Goal: Task Accomplishment & Management: Manage account settings

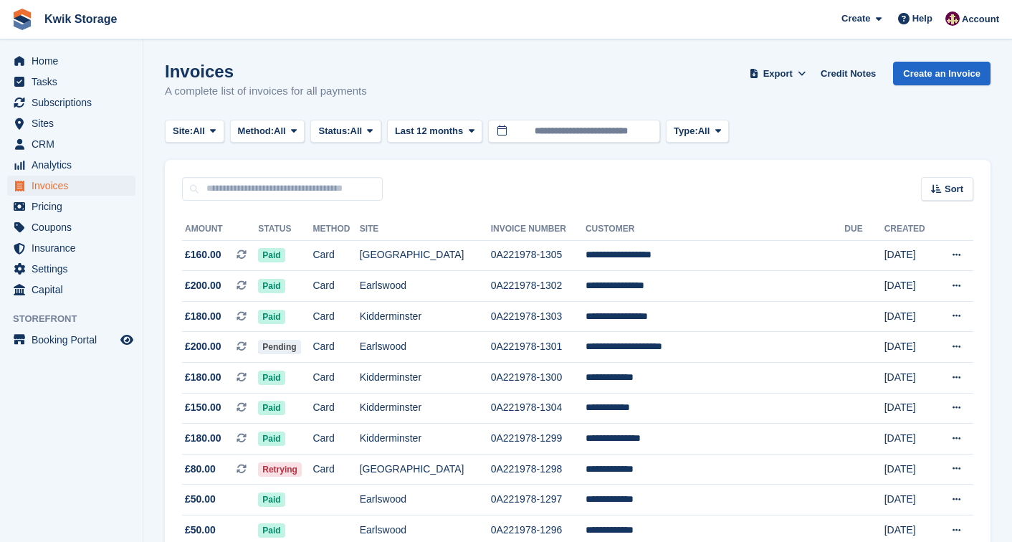
scroll to position [446, 0]
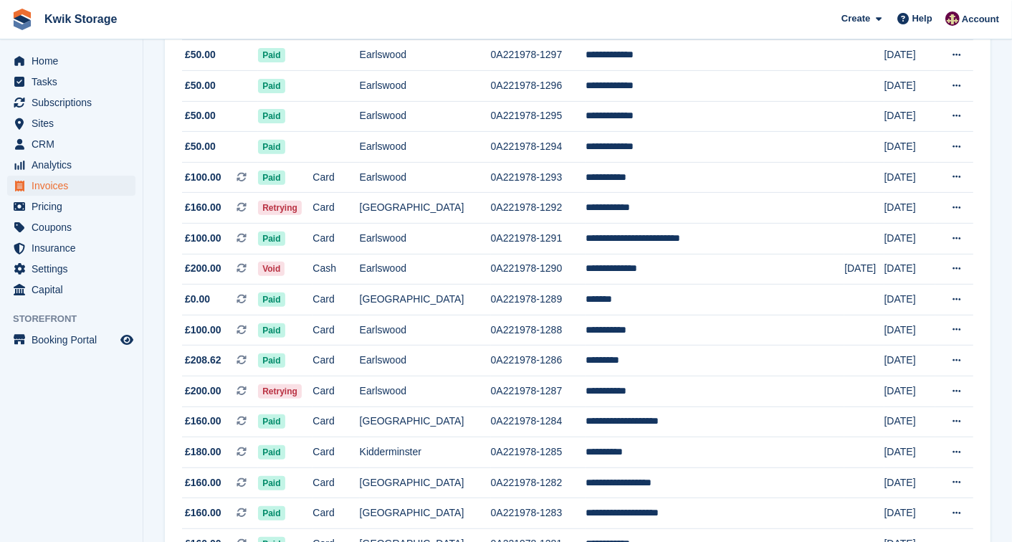
scroll to position [446, 0]
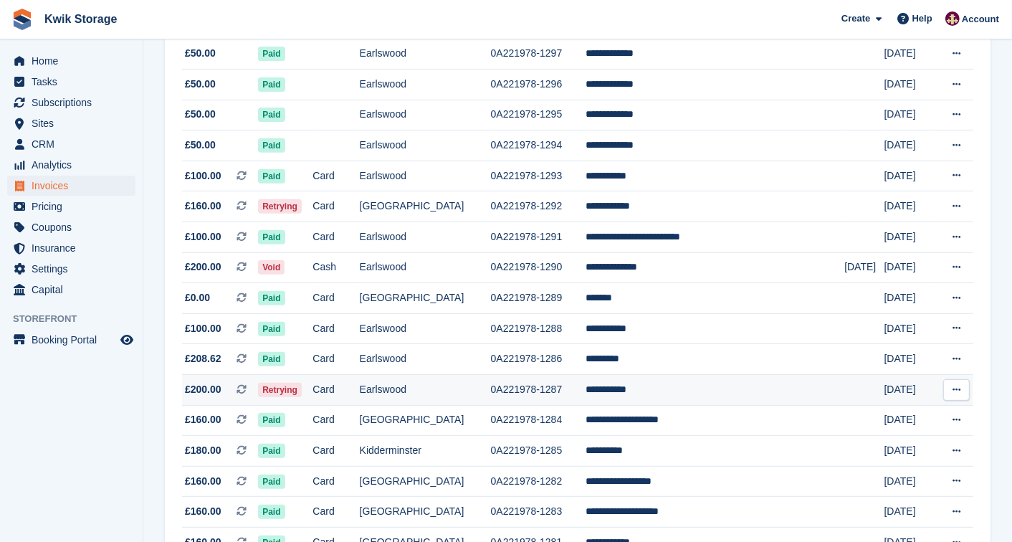
click at [636, 392] on td "**********" at bounding box center [714, 389] width 259 height 31
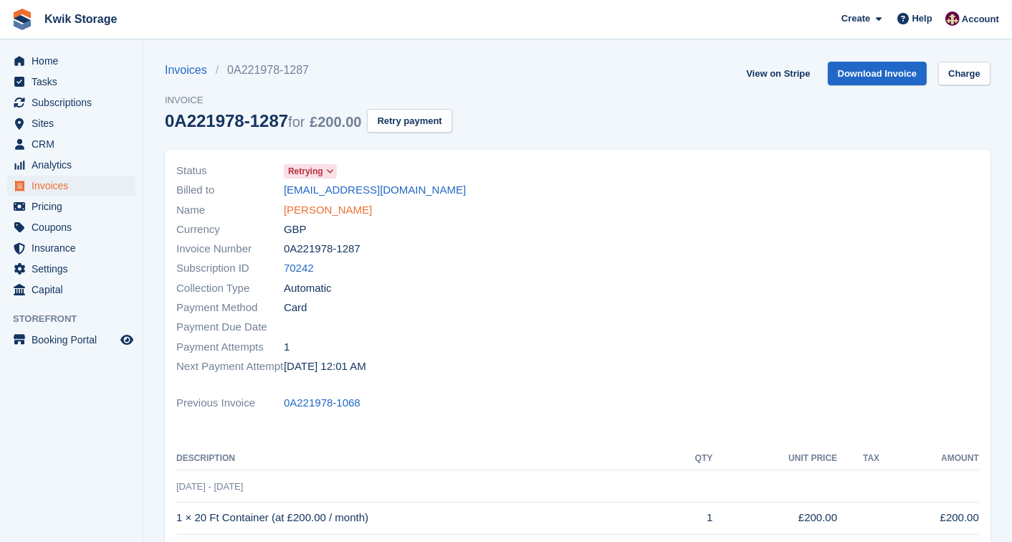
click at [332, 211] on link "[PERSON_NAME]" at bounding box center [328, 210] width 88 height 16
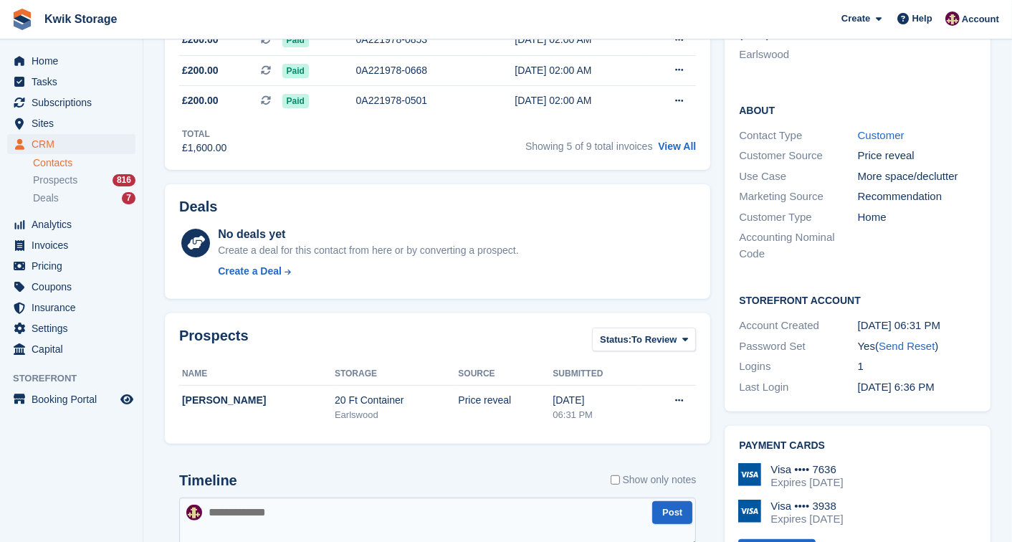
scroll to position [382, 0]
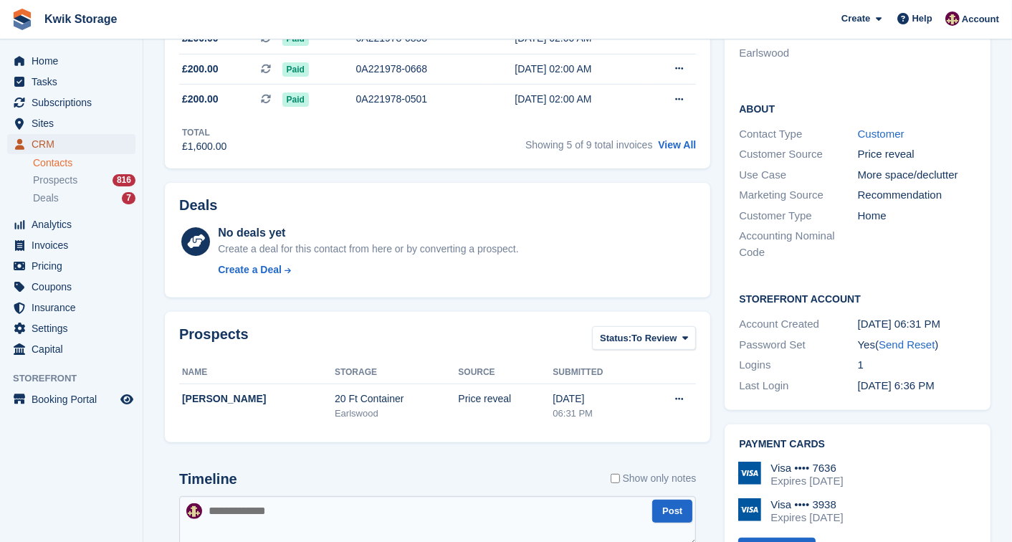
click at [122, 142] on link "CRM" at bounding box center [71, 144] width 128 height 20
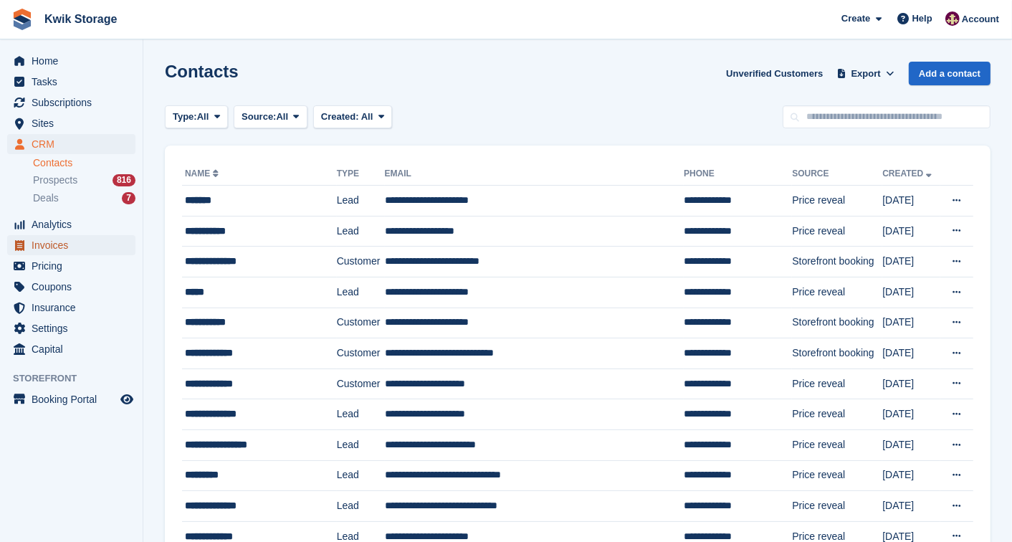
click at [47, 251] on span "Invoices" at bounding box center [75, 245] width 86 height 20
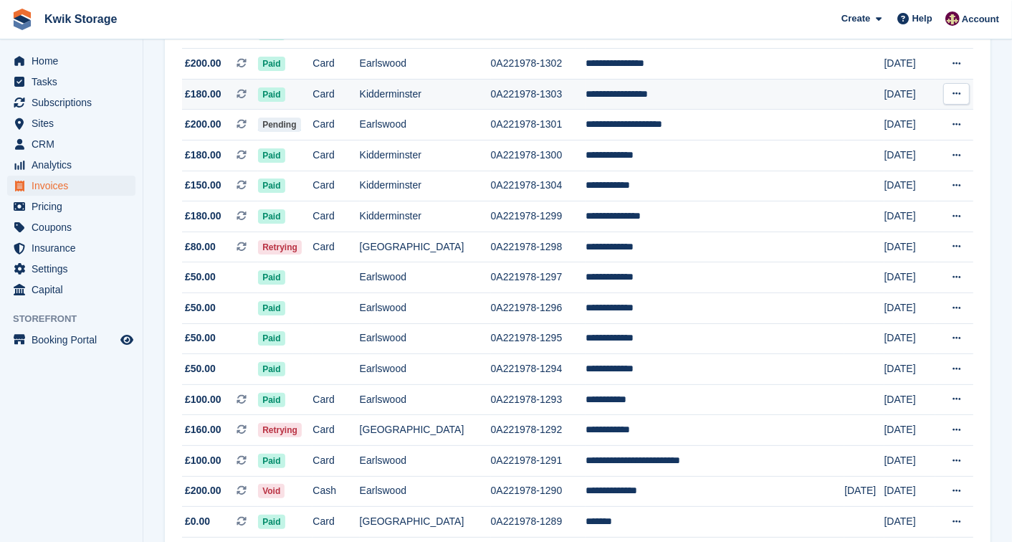
scroll to position [223, 0]
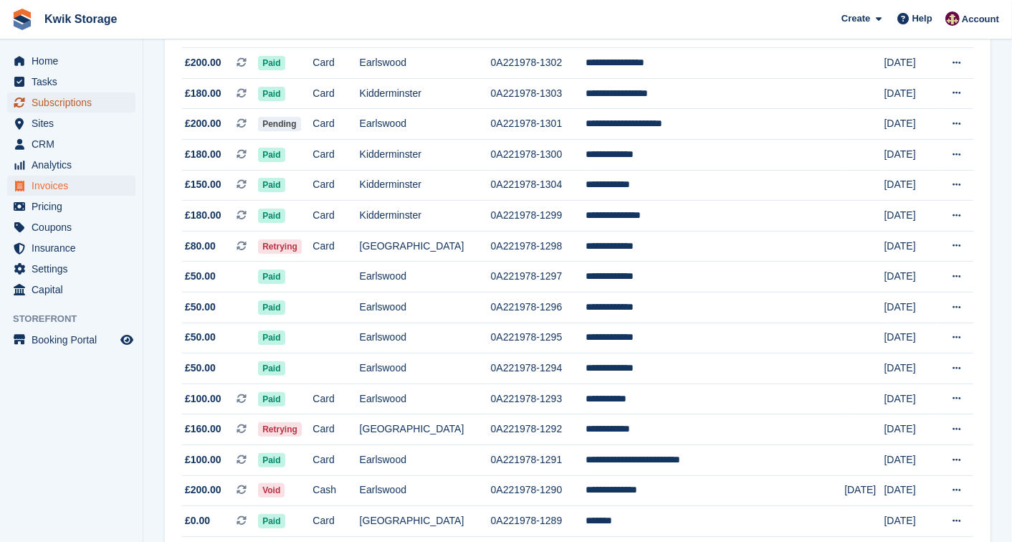
click at [60, 101] on span "Subscriptions" at bounding box center [75, 102] width 86 height 20
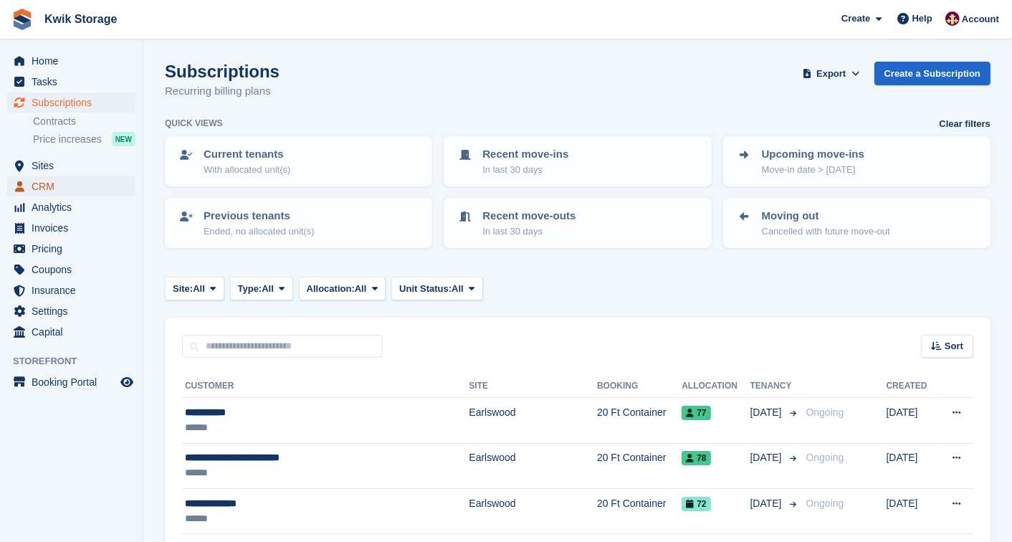
click at [57, 192] on span "CRM" at bounding box center [75, 186] width 86 height 20
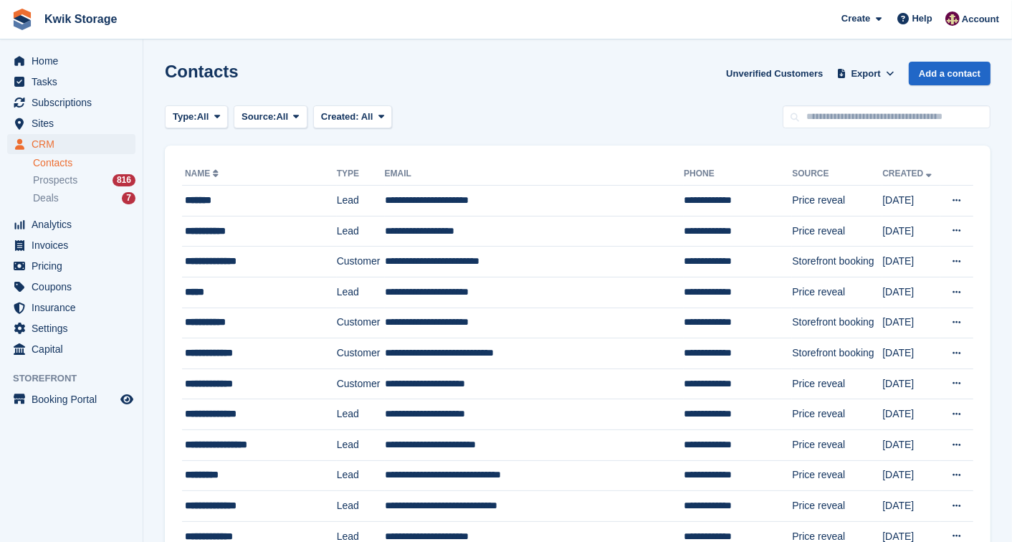
click at [44, 166] on link "Contacts" at bounding box center [84, 163] width 102 height 14
click at [62, 110] on span "Subscriptions" at bounding box center [75, 102] width 86 height 20
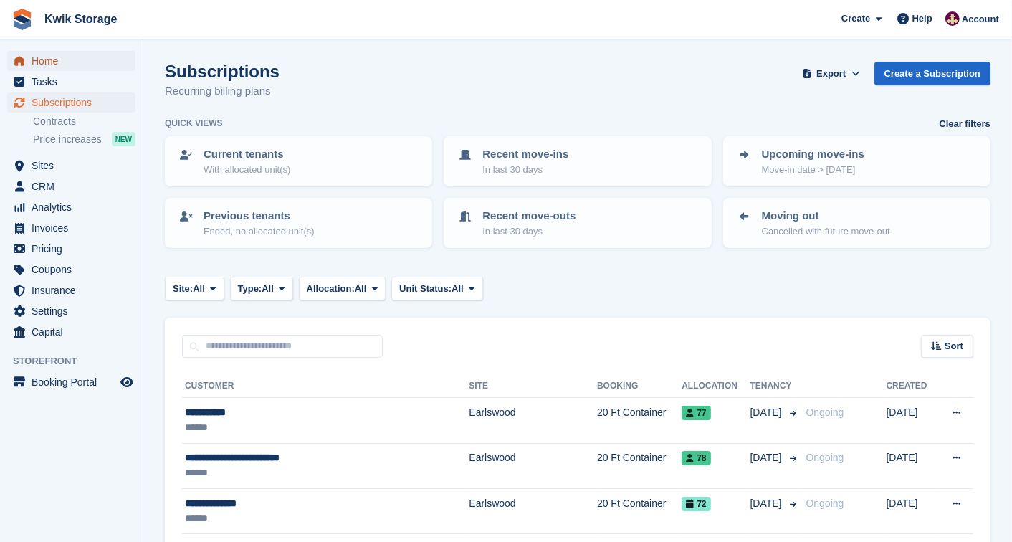
click at [90, 54] on span "Home" at bounding box center [75, 61] width 86 height 20
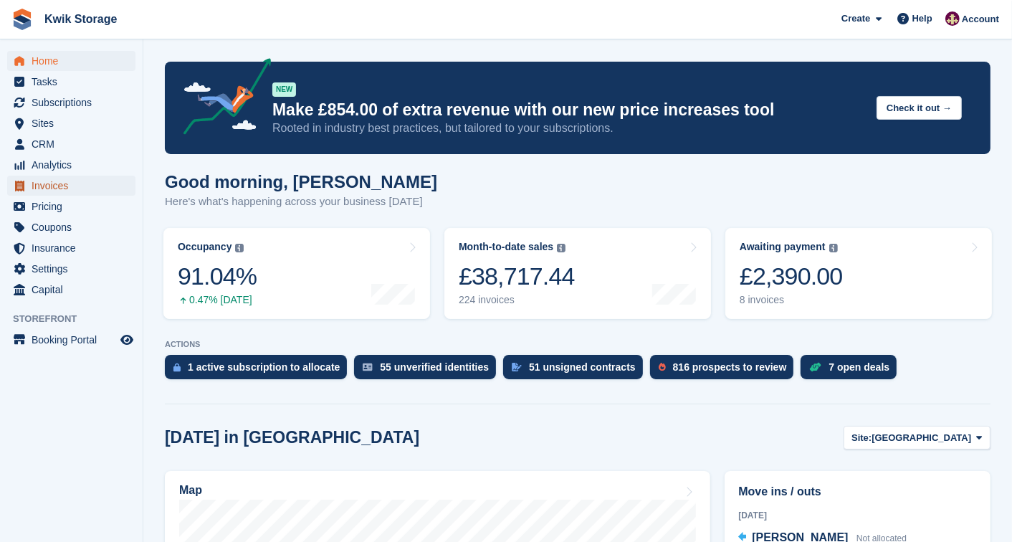
click at [56, 191] on span "Invoices" at bounding box center [75, 186] width 86 height 20
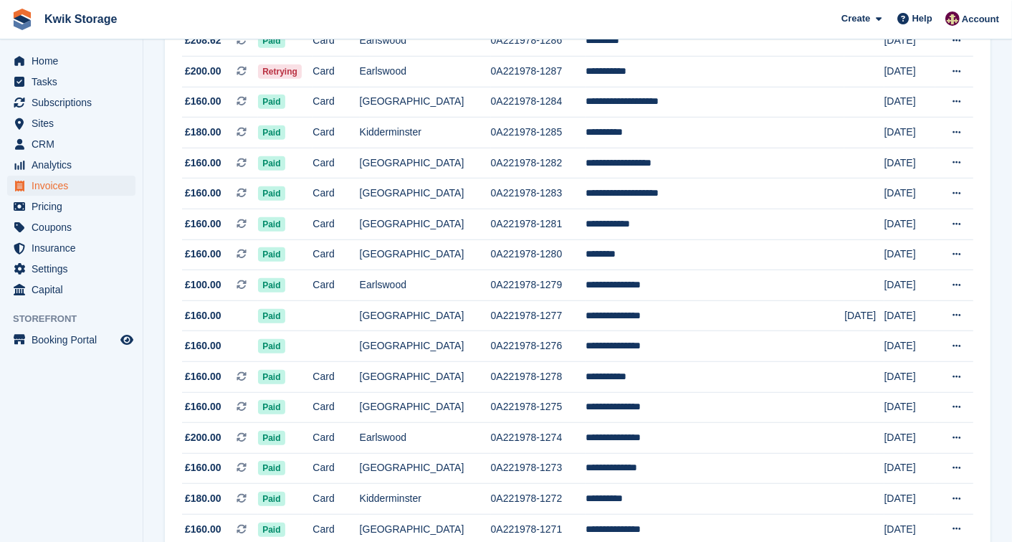
scroll to position [796, 0]
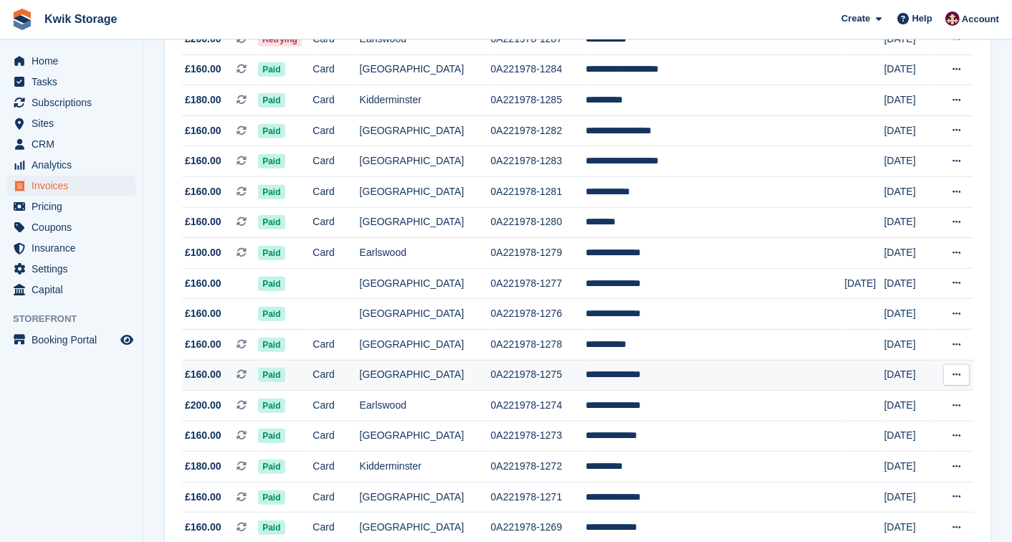
click at [312, 390] on td "Paid" at bounding box center [285, 375] width 54 height 31
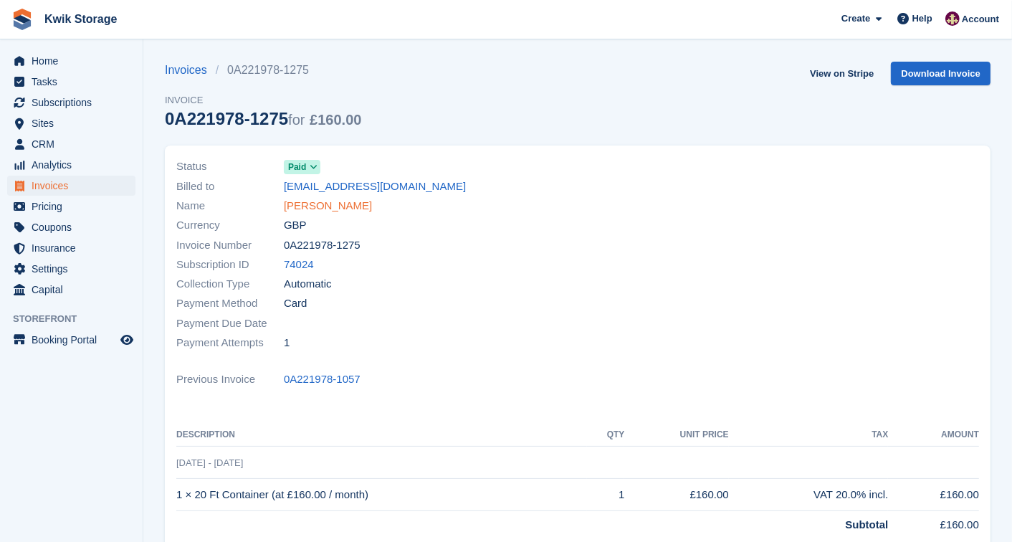
click at [323, 202] on link "[PERSON_NAME]" at bounding box center [328, 206] width 88 height 16
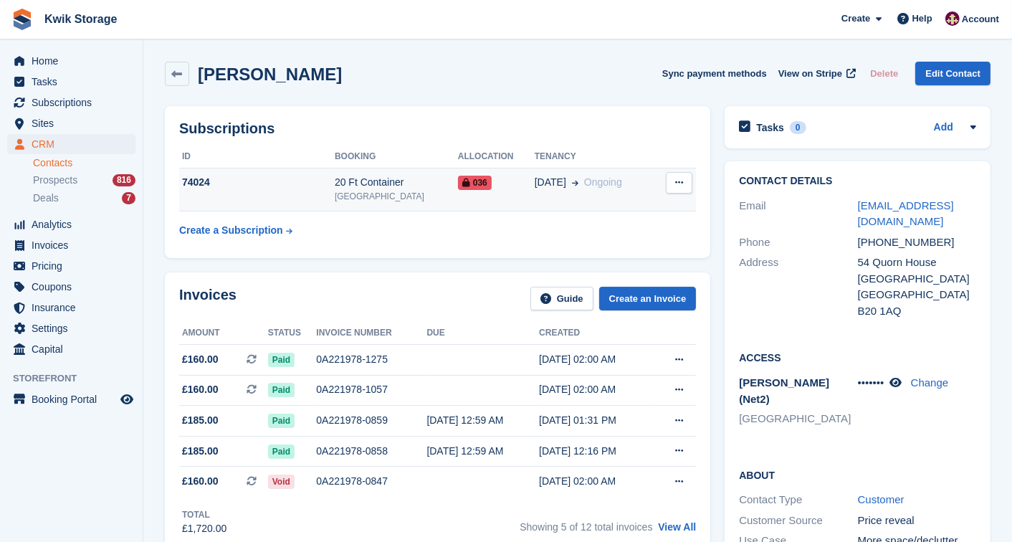
click at [671, 181] on button at bounding box center [679, 182] width 27 height 21
click at [610, 173] on td "28 Feb Ongoing" at bounding box center [594, 190] width 120 height 44
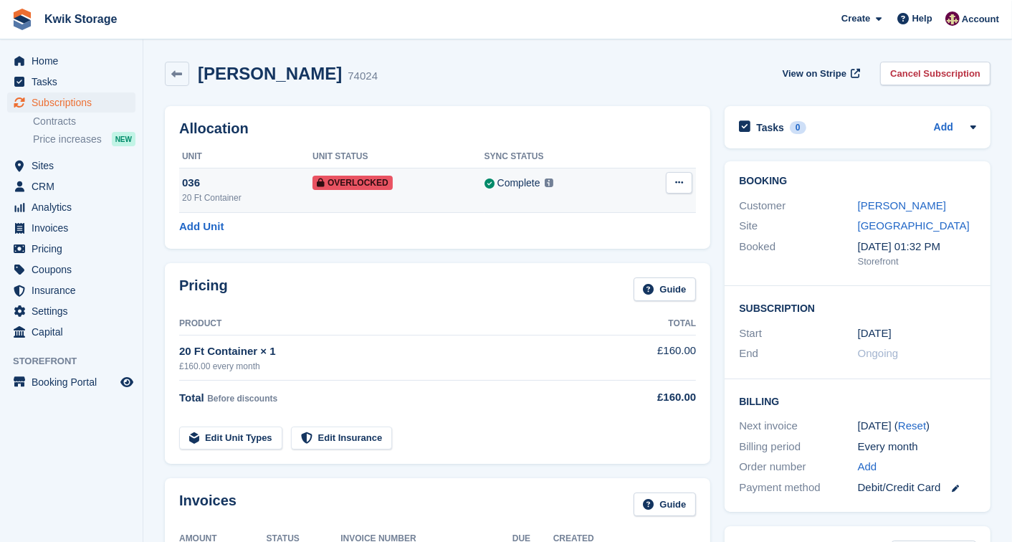
click at [675, 187] on icon at bounding box center [679, 182] width 8 height 9
click at [658, 211] on p "Remove Overlock" at bounding box center [623, 210] width 125 height 19
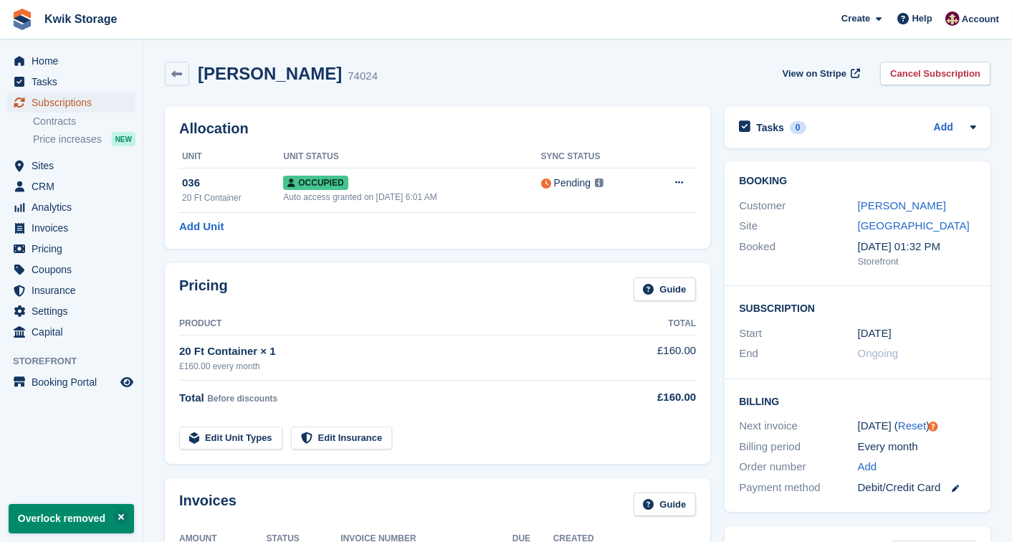
click at [111, 102] on span "Subscriptions" at bounding box center [75, 102] width 86 height 20
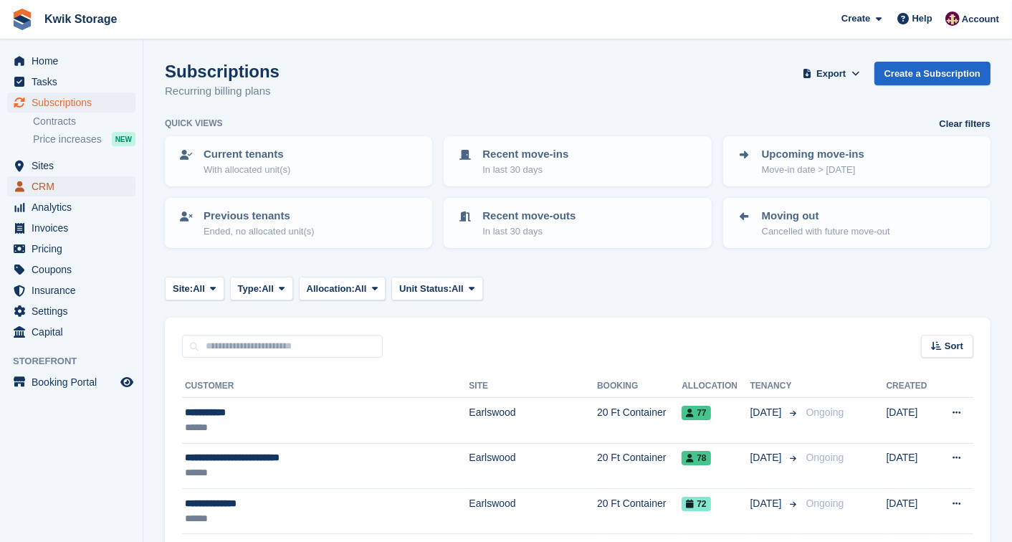
click at [74, 189] on span "CRM" at bounding box center [75, 186] width 86 height 20
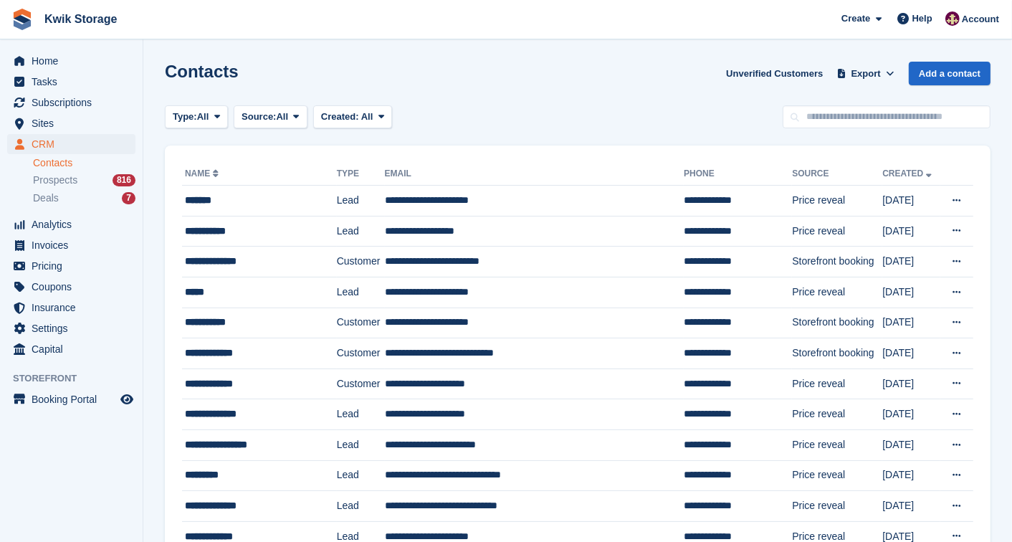
click at [670, 101] on div "Contacts Unverified Customers Export Export Contacts Export a CSV of all Contac…" at bounding box center [577, 82] width 825 height 41
click at [90, 235] on span "Invoices" at bounding box center [75, 245] width 86 height 20
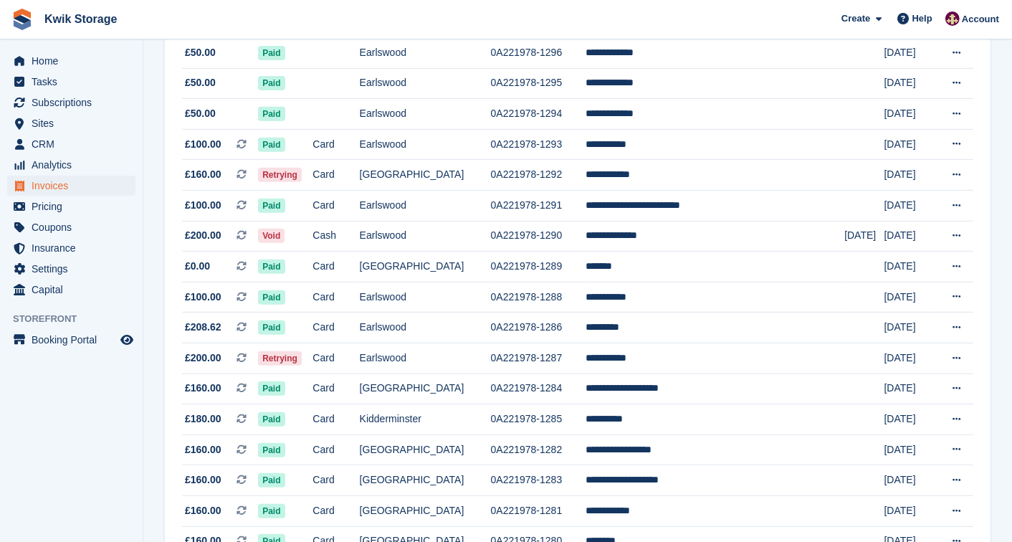
scroll to position [509, 0]
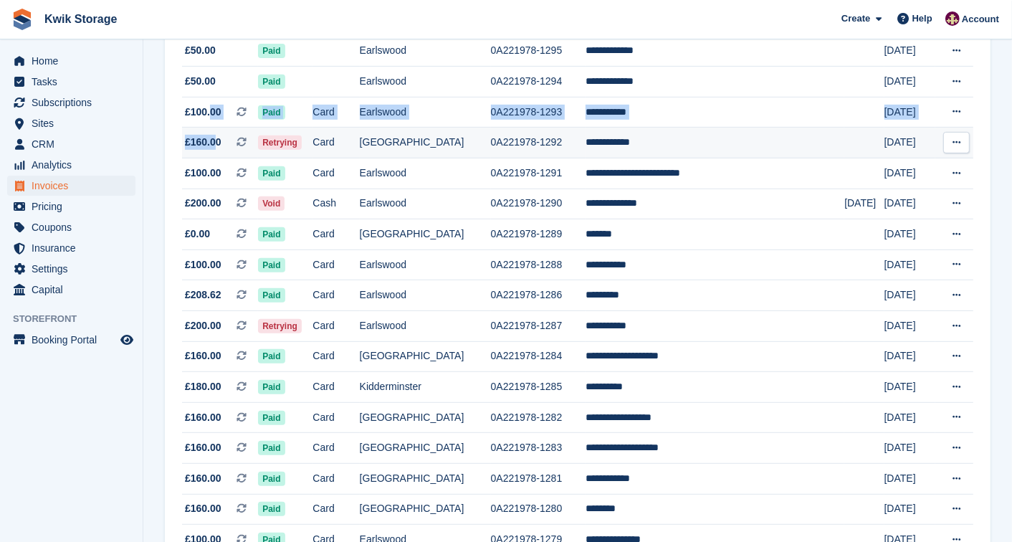
drag, startPoint x: 209, startPoint y: 125, endPoint x: 212, endPoint y: 138, distance: 13.2
click at [212, 138] on tbody "**********" at bounding box center [577, 493] width 791 height 1525
click at [212, 138] on span "£160.00" at bounding box center [203, 142] width 37 height 15
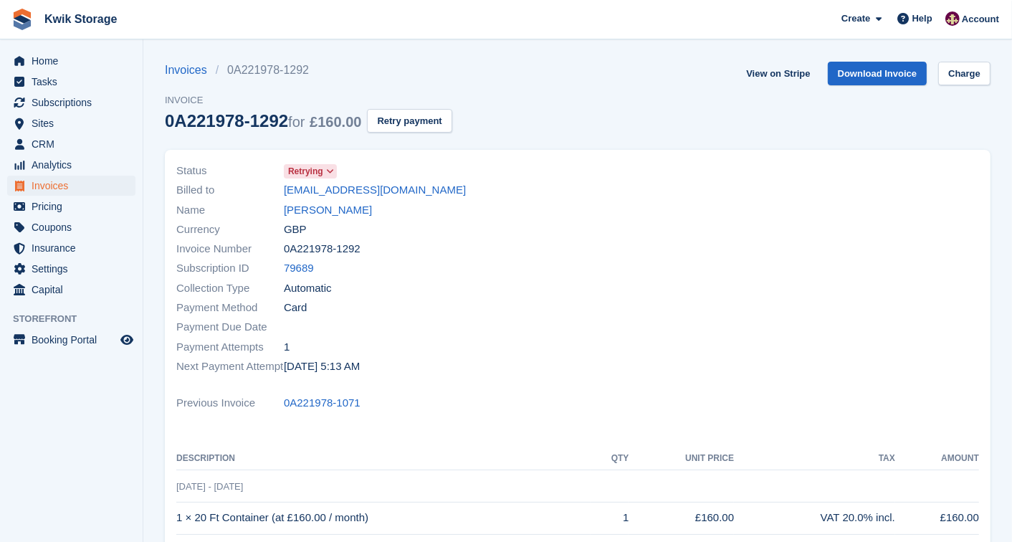
click at [325, 168] on span at bounding box center [330, 170] width 11 height 11
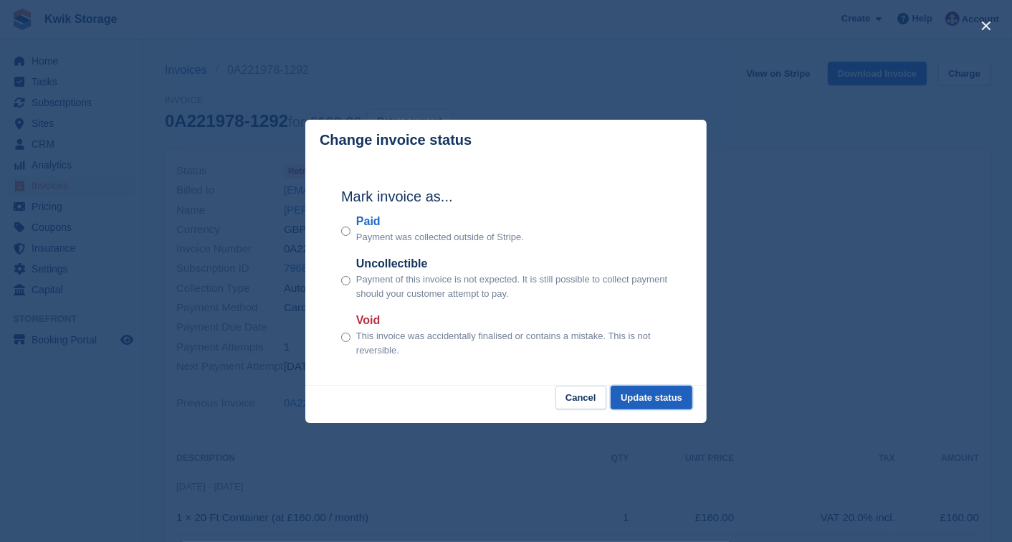
click at [620, 397] on button "Update status" at bounding box center [651, 397] width 82 height 24
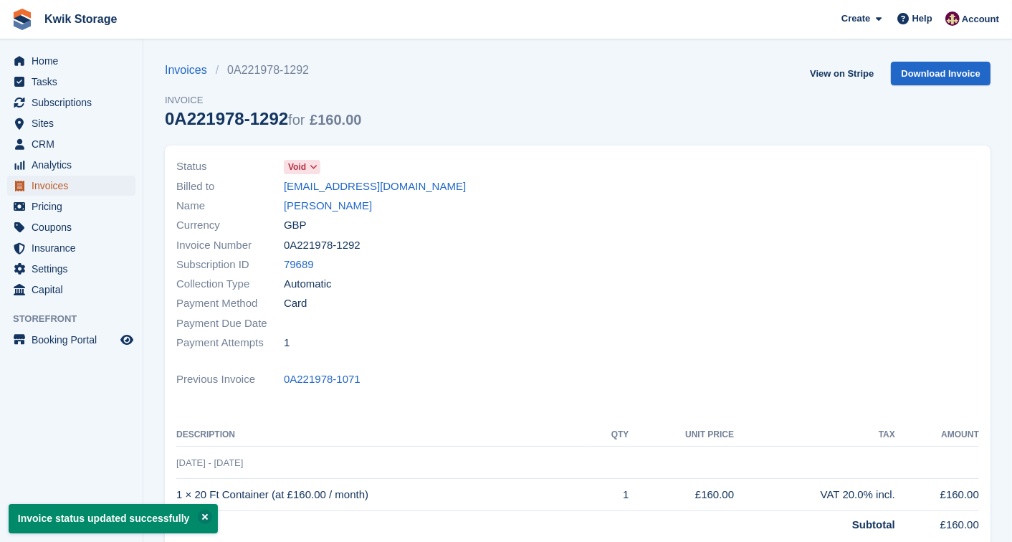
click at [82, 184] on span "Invoices" at bounding box center [75, 186] width 86 height 20
